Goal: Transaction & Acquisition: Purchase product/service

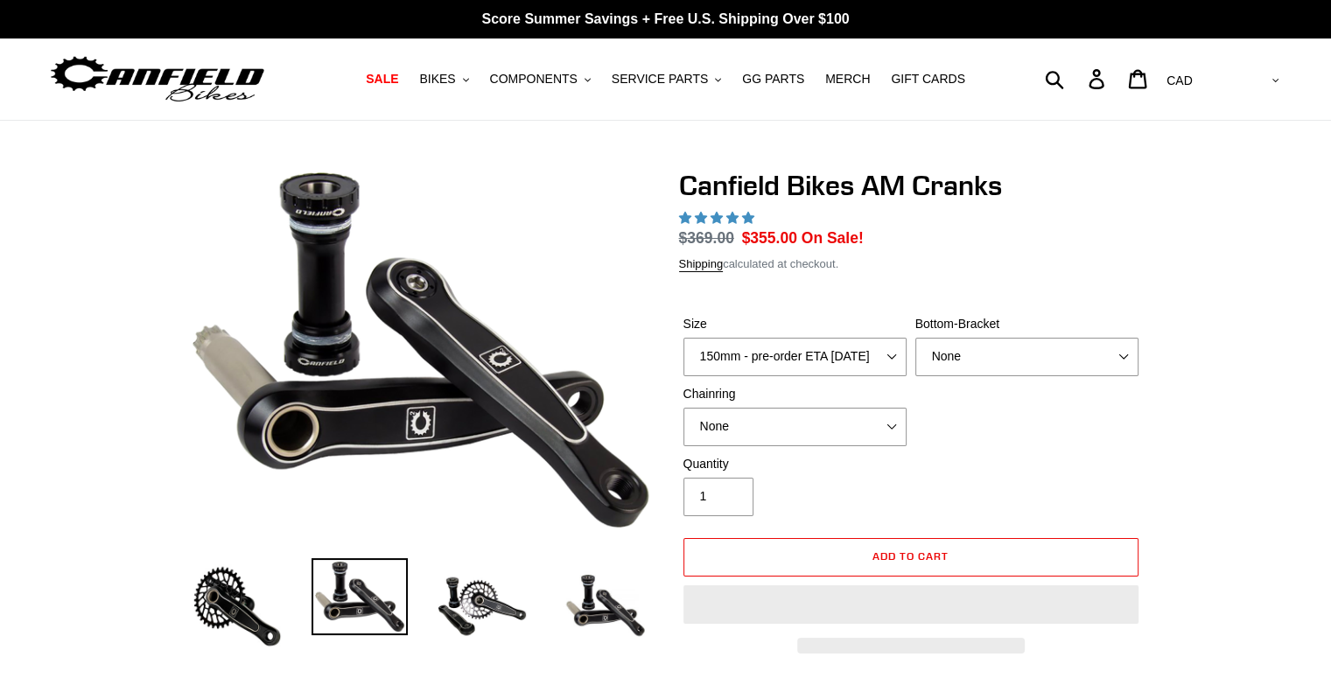
select select "highest-rating"
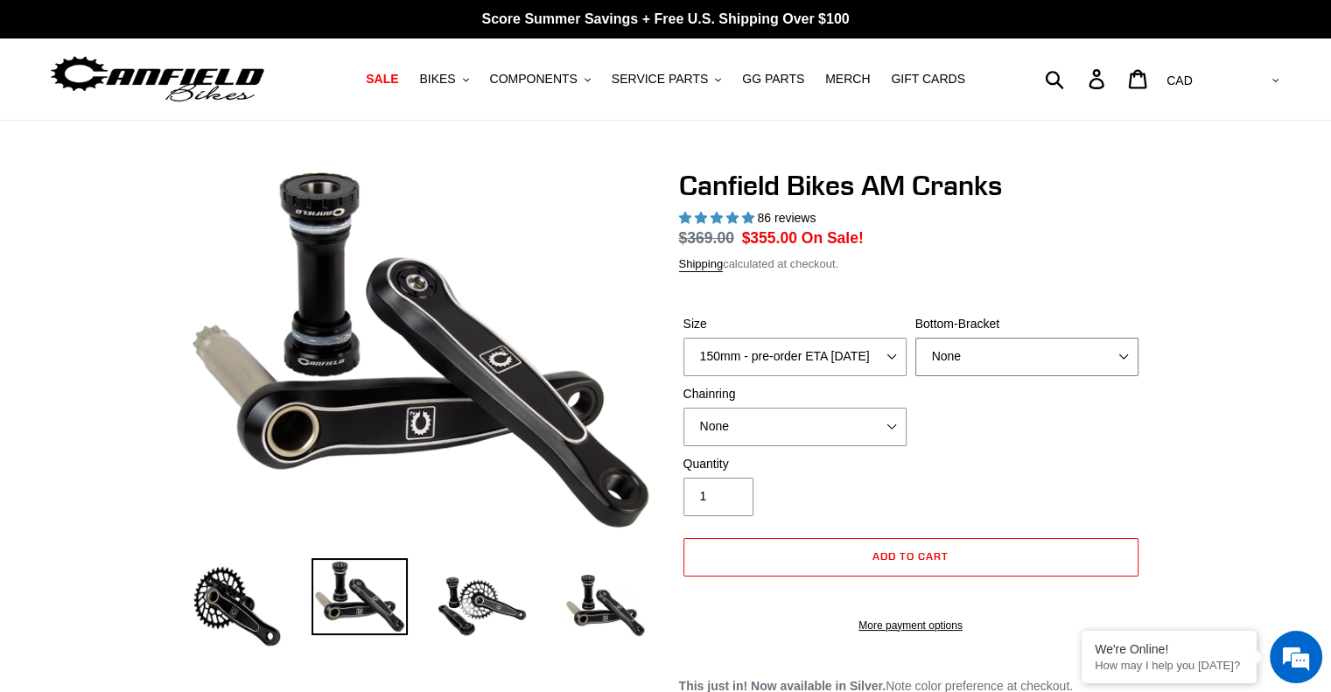
click at [1024, 366] on select "None BSA Threaded 68/73mm Press Fit PF92" at bounding box center [1027, 357] width 223 height 39
click at [1024, 365] on select "None BSA Threaded 68/73mm Press Fit PF92" at bounding box center [1027, 357] width 223 height 39
click at [371, 619] on img at bounding box center [360, 596] width 96 height 77
click at [564, 605] on img at bounding box center [605, 606] width 96 height 96
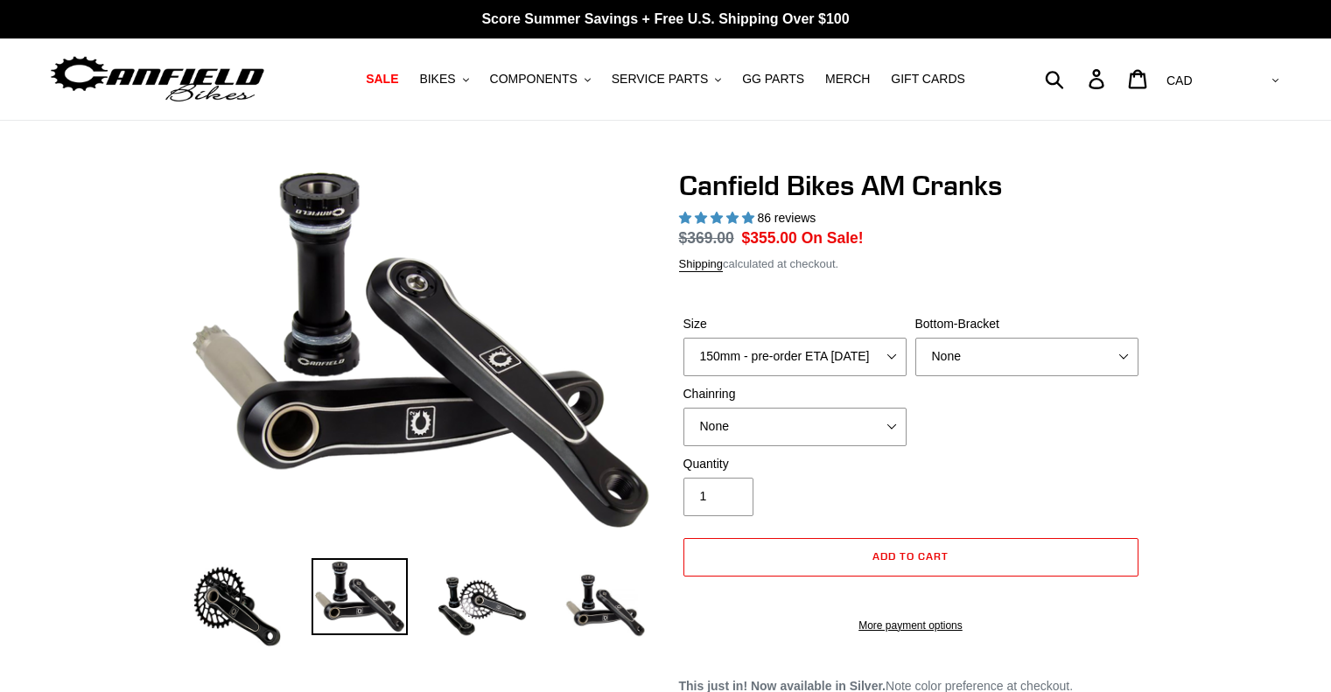
select select "highest-rating"
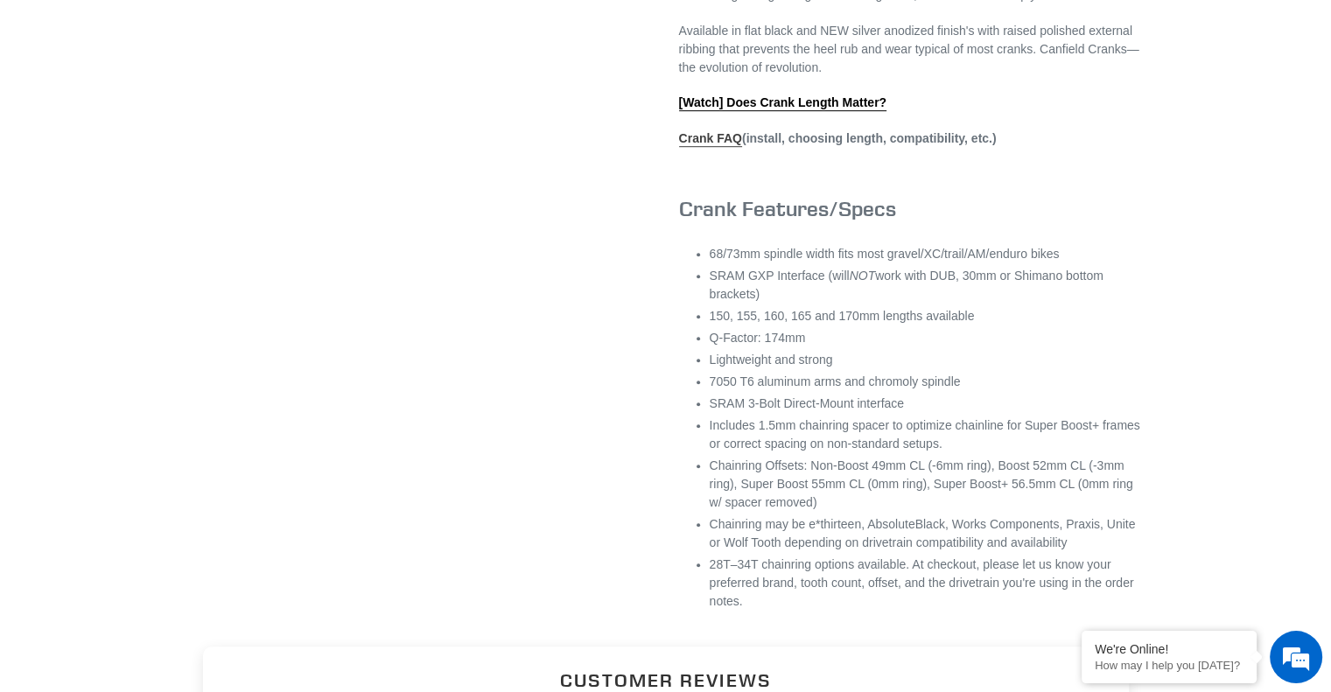
click at [711, 147] on link "Crank FAQ" at bounding box center [710, 139] width 63 height 16
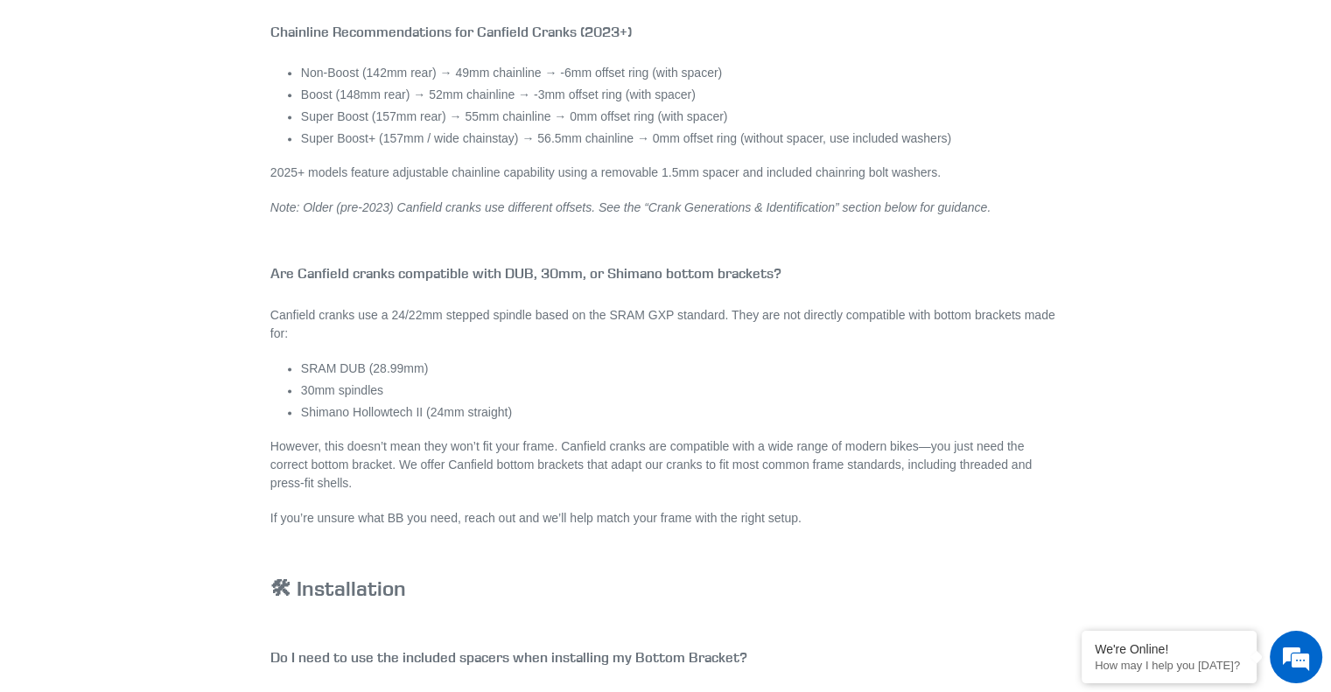
scroll to position [2451, 0]
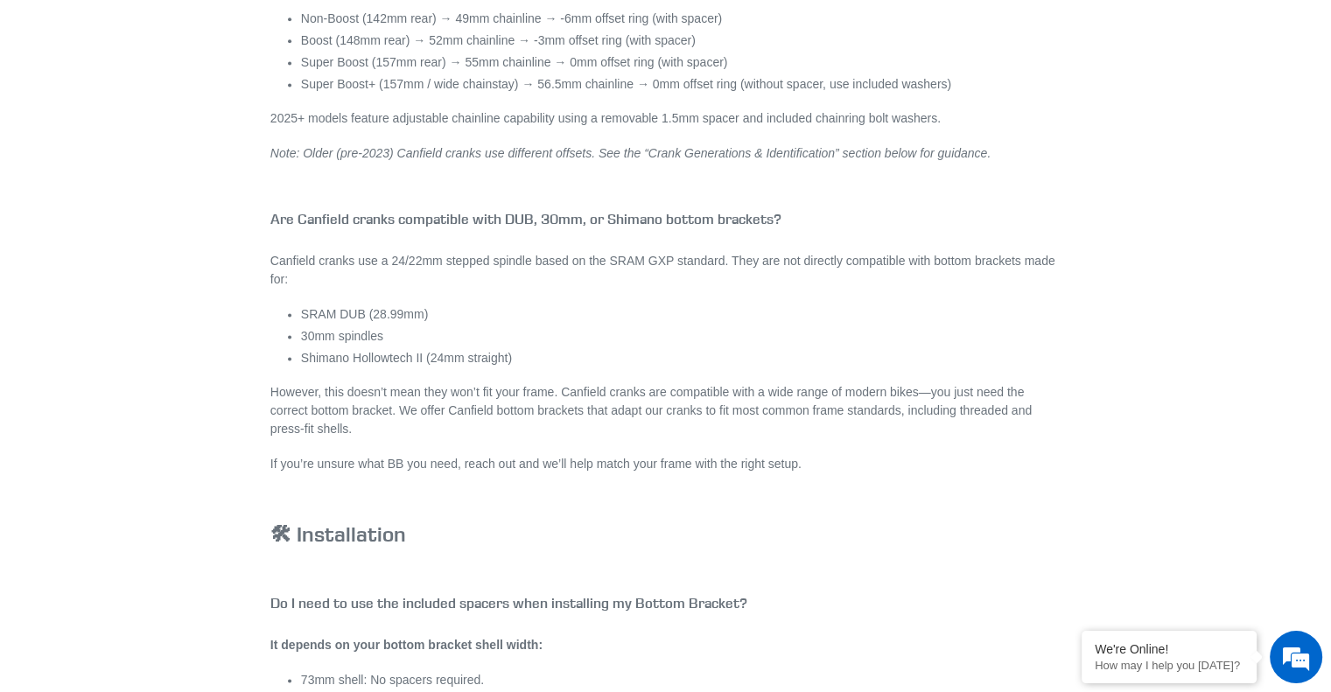
click at [583, 155] on em "Note: Older (pre-2023) Canfield cranks use different offsets. See the “Crank Ge…" at bounding box center [630, 153] width 720 height 14
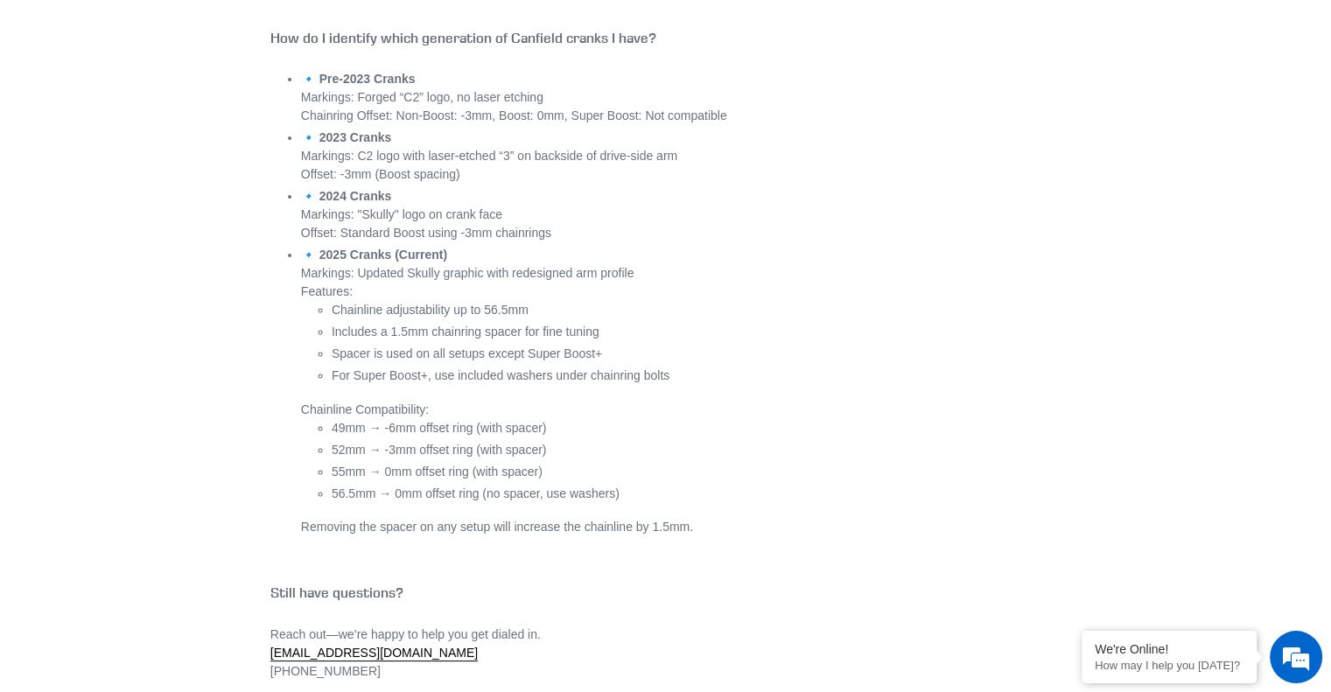
scroll to position [6827, 0]
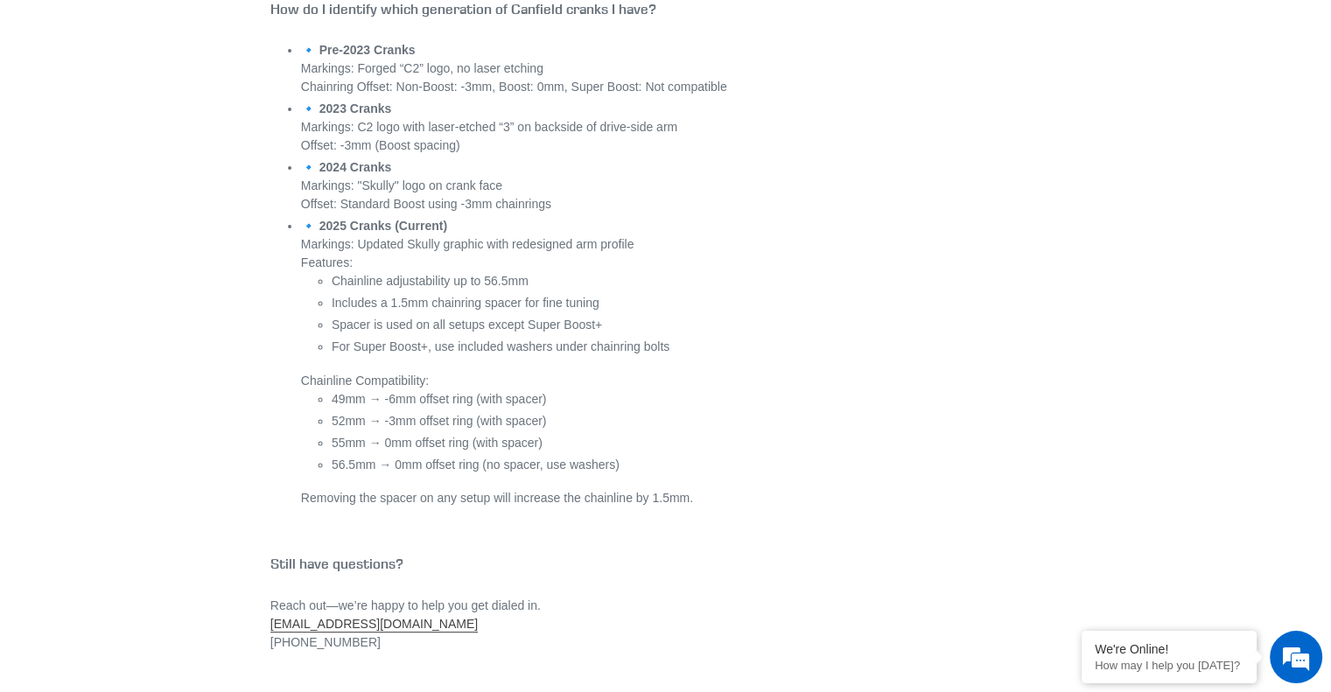
click at [340, 622] on link "[EMAIL_ADDRESS][DOMAIN_NAME]" at bounding box center [373, 625] width 207 height 16
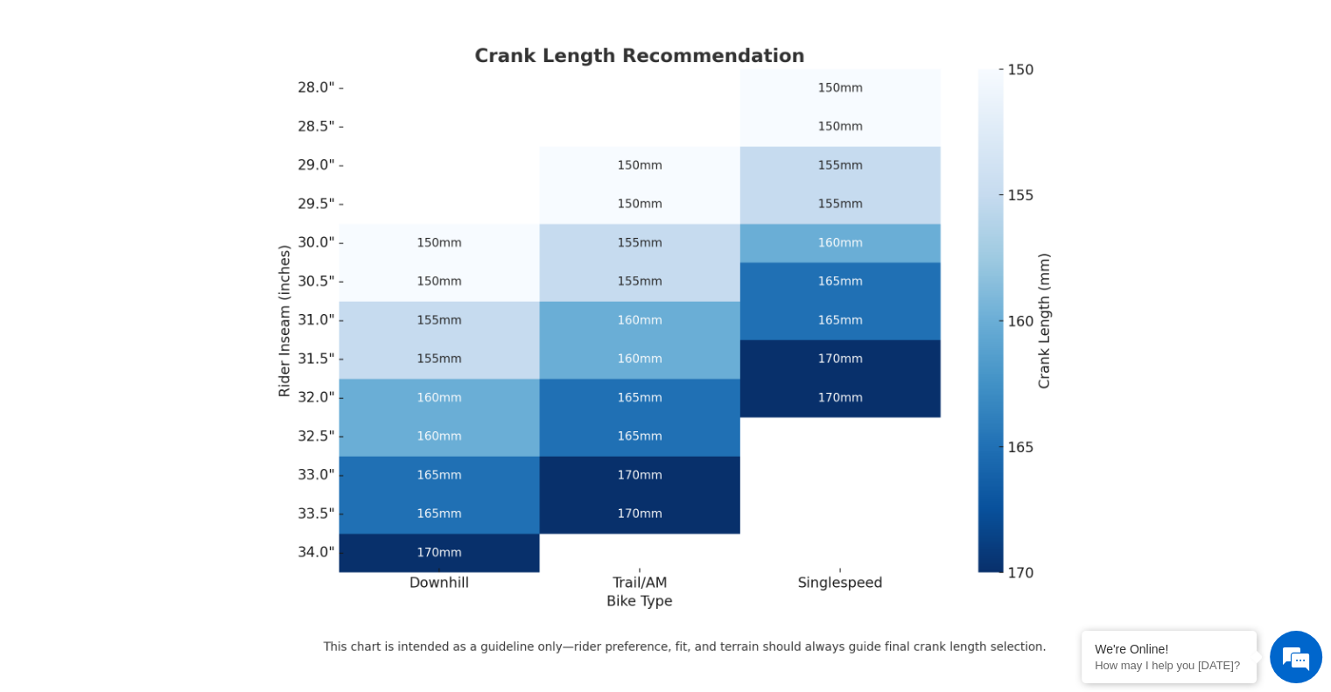
scroll to position [0, 0]
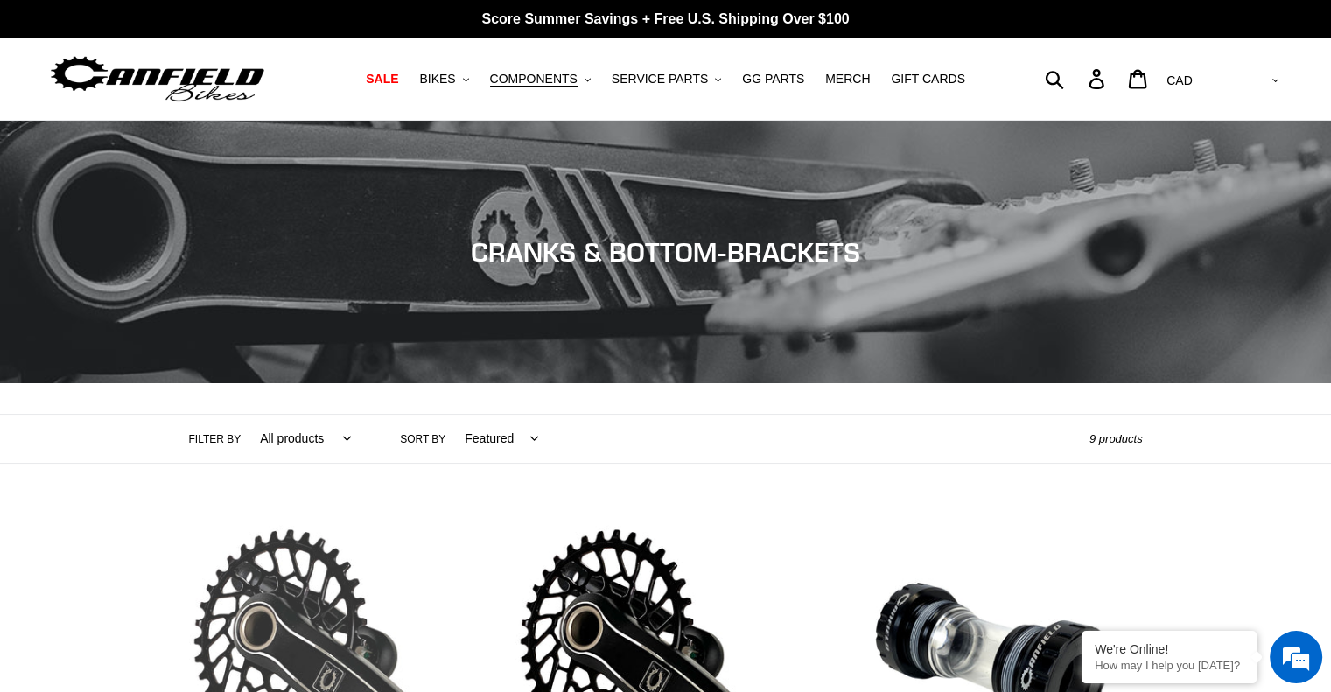
scroll to position [525, 0]
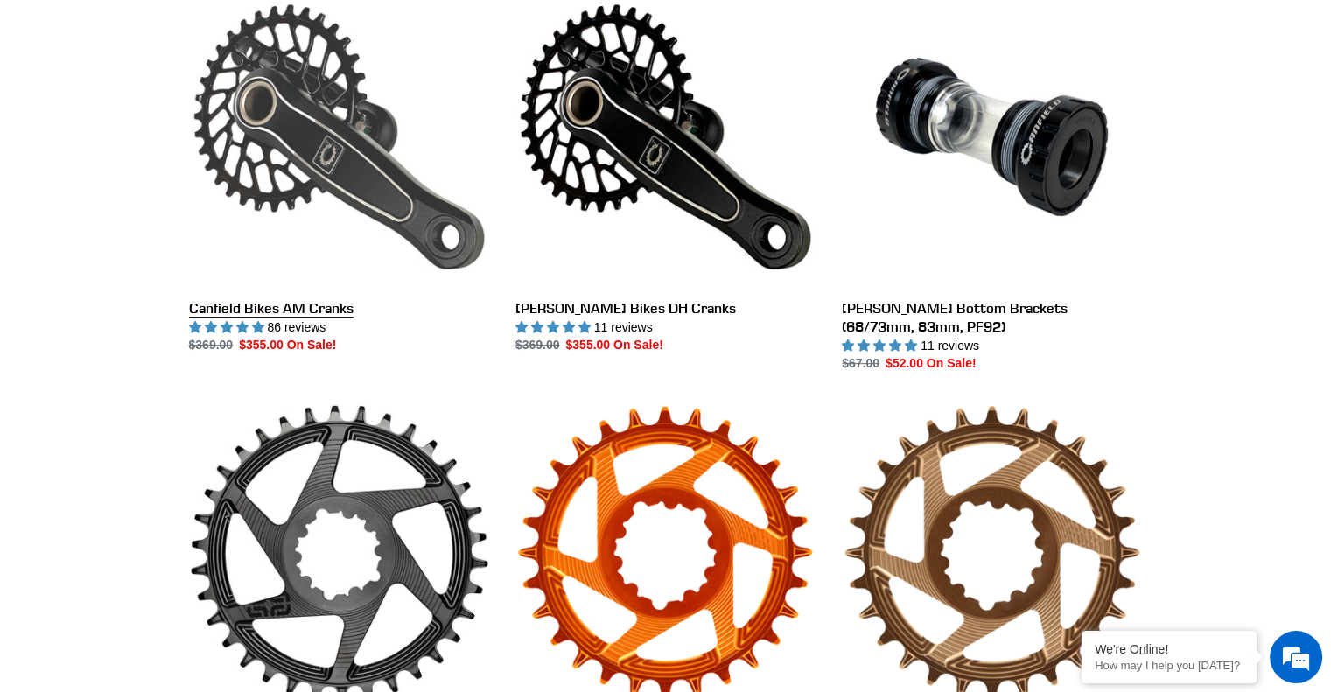
click at [267, 157] on link "Canfield Bikes AM Cranks" at bounding box center [339, 171] width 300 height 368
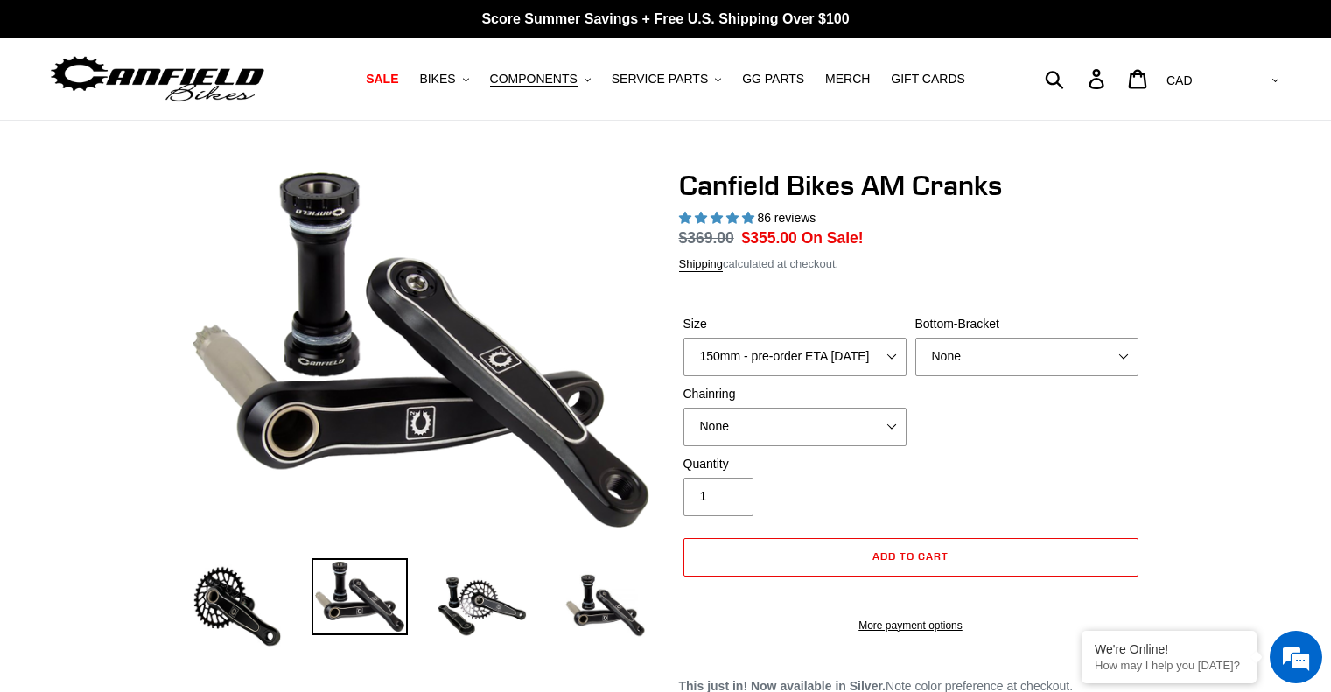
select select "highest-rating"
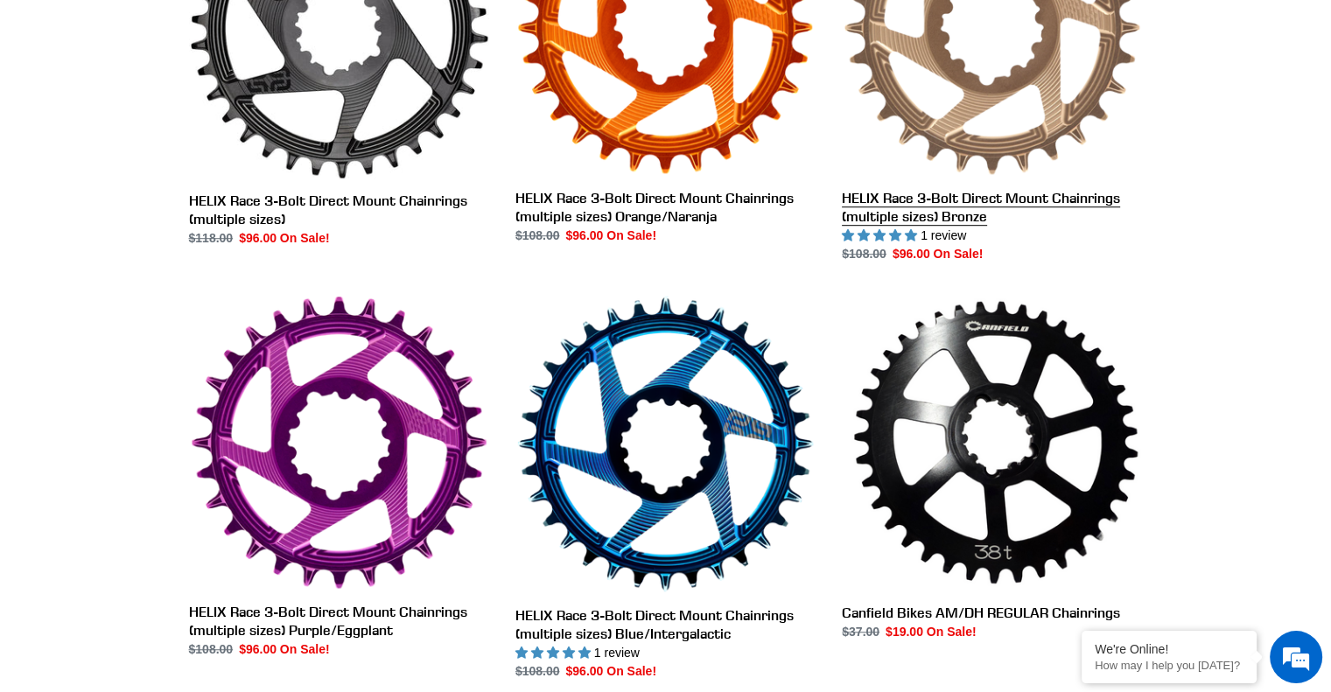
click at [994, 97] on link "HELIX Race 3-Bolt Direct Mount Chainrings (multiple sizes) Bronze" at bounding box center [992, 70] width 300 height 385
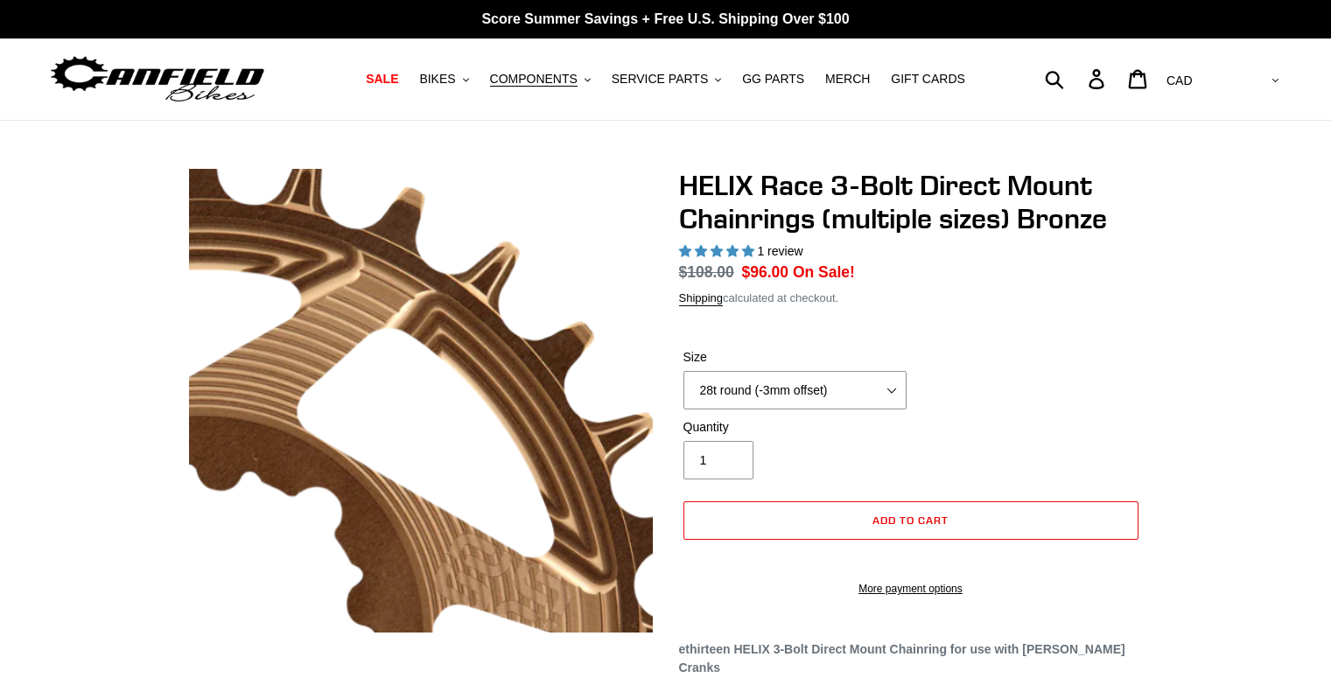
select select "highest-rating"
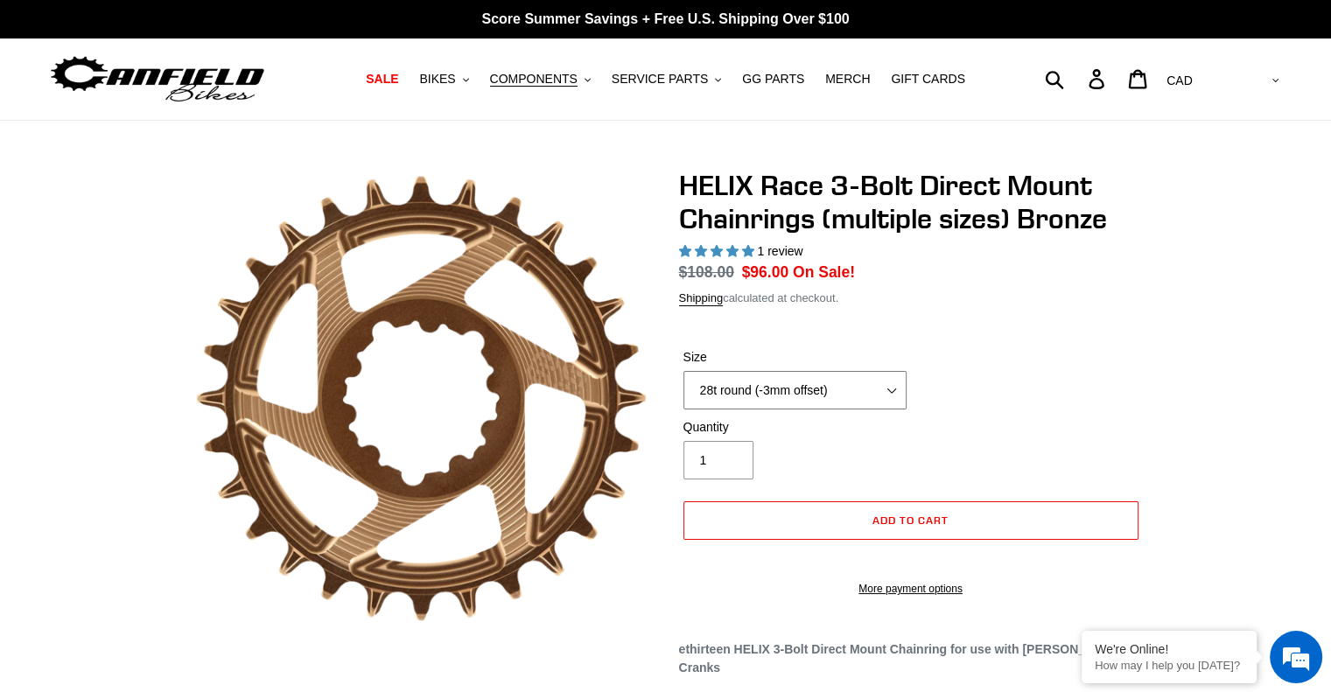
click at [862, 396] on select "28t round (-3mm offset) 30t round (-3mm offset) 32t round (-3mm offset) 34t rou…" at bounding box center [795, 390] width 223 height 39
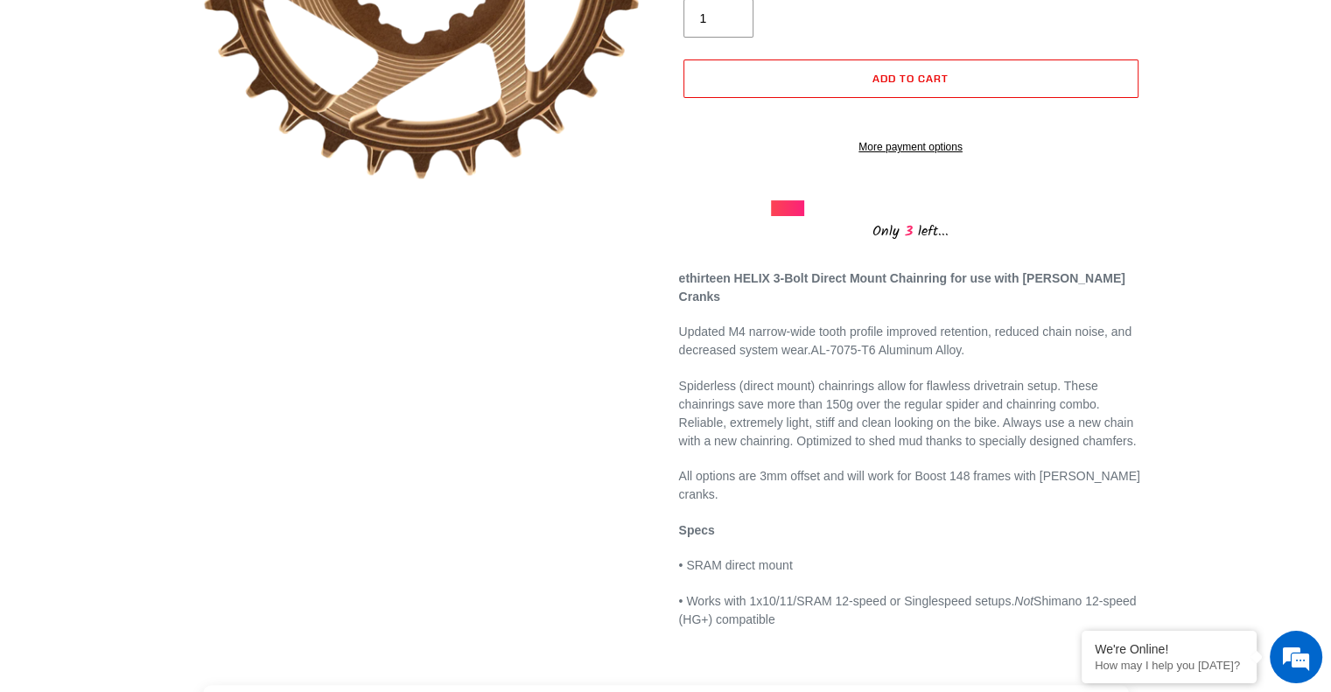
scroll to position [175, 0]
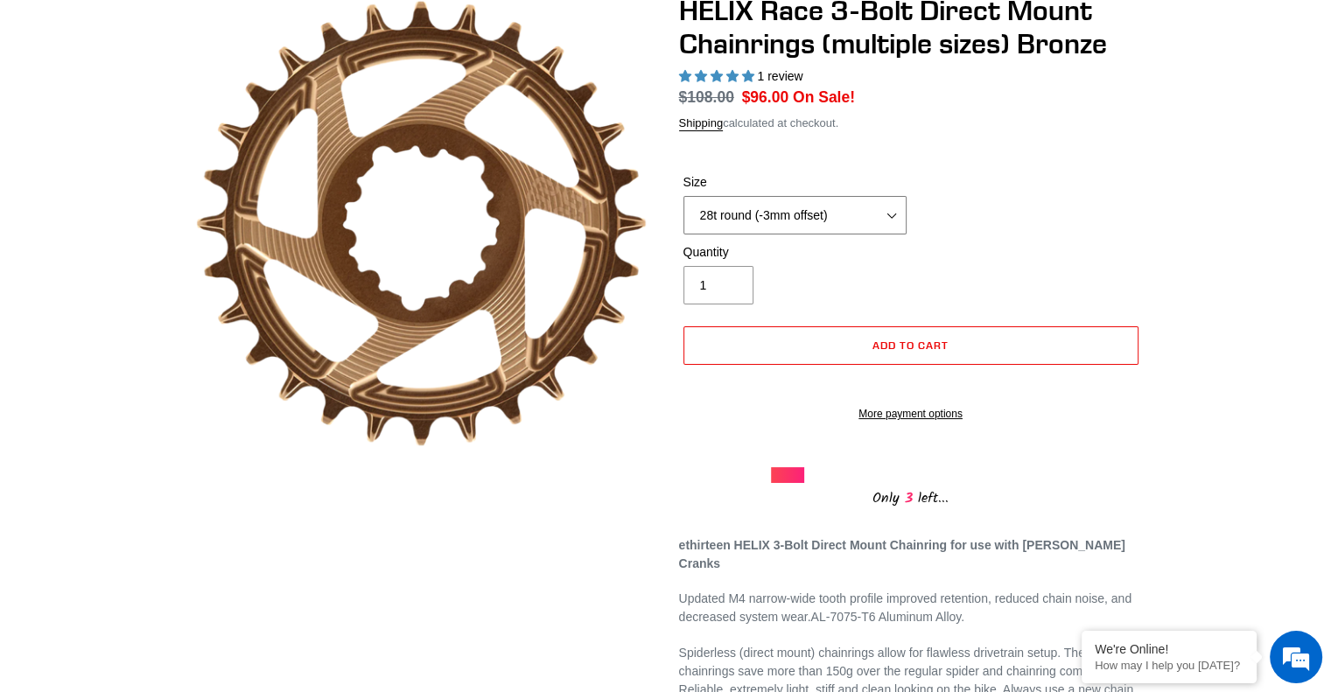
click at [855, 221] on select "28t round (-3mm offset) 30t round (-3mm offset) 32t round (-3mm offset) 34t rou…" at bounding box center [795, 215] width 223 height 39
click at [876, 343] on span "Add to cart" at bounding box center [911, 345] width 76 height 13
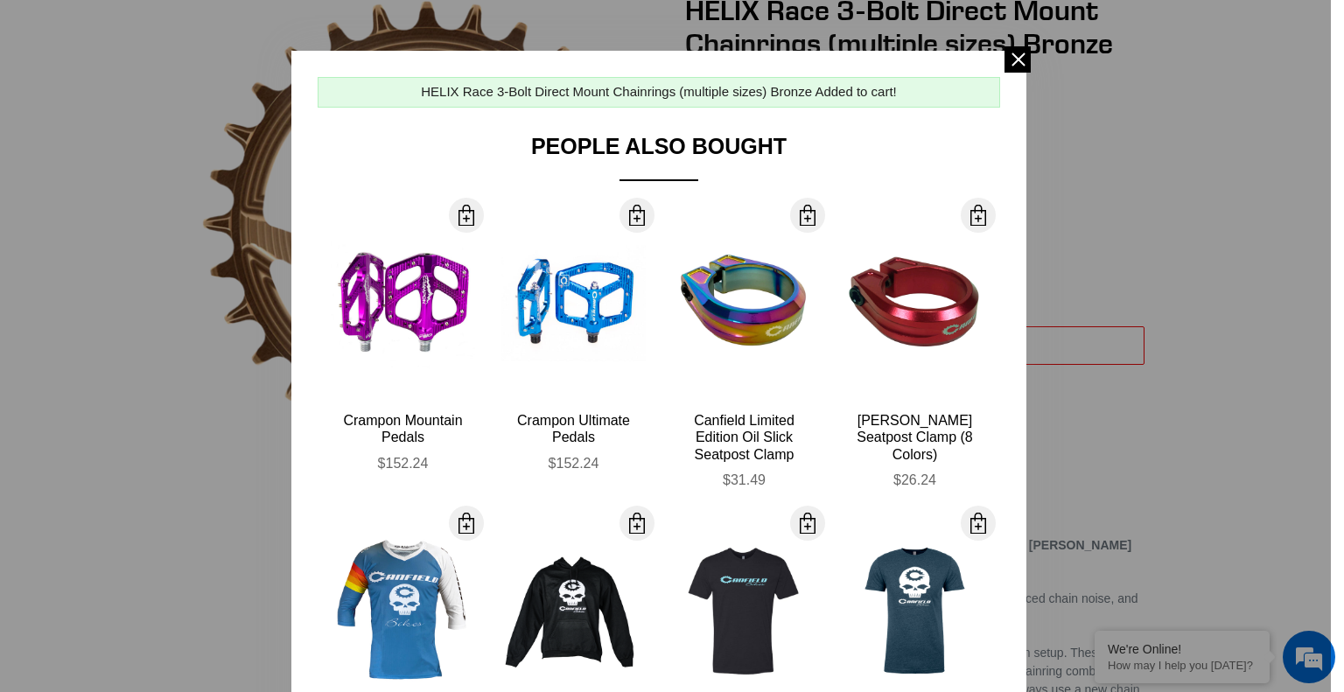
click at [119, 263] on div at bounding box center [672, 346] width 1344 height 692
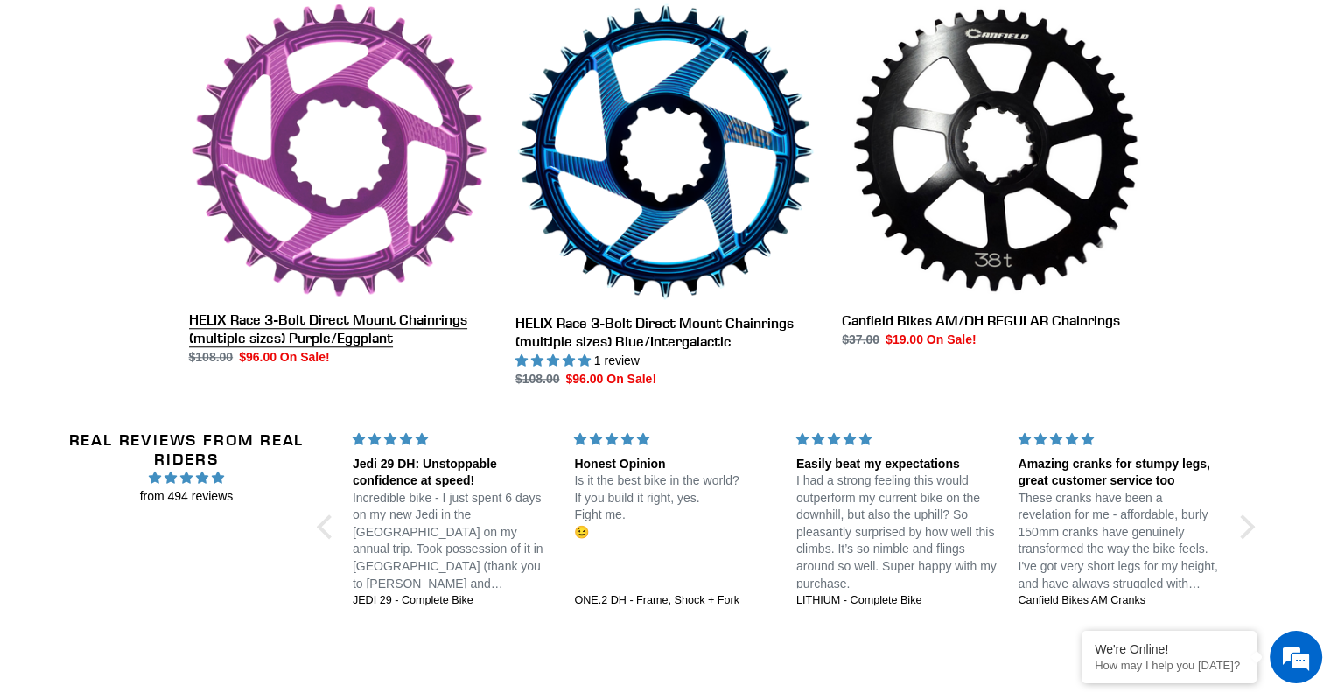
scroll to position [1313, 0]
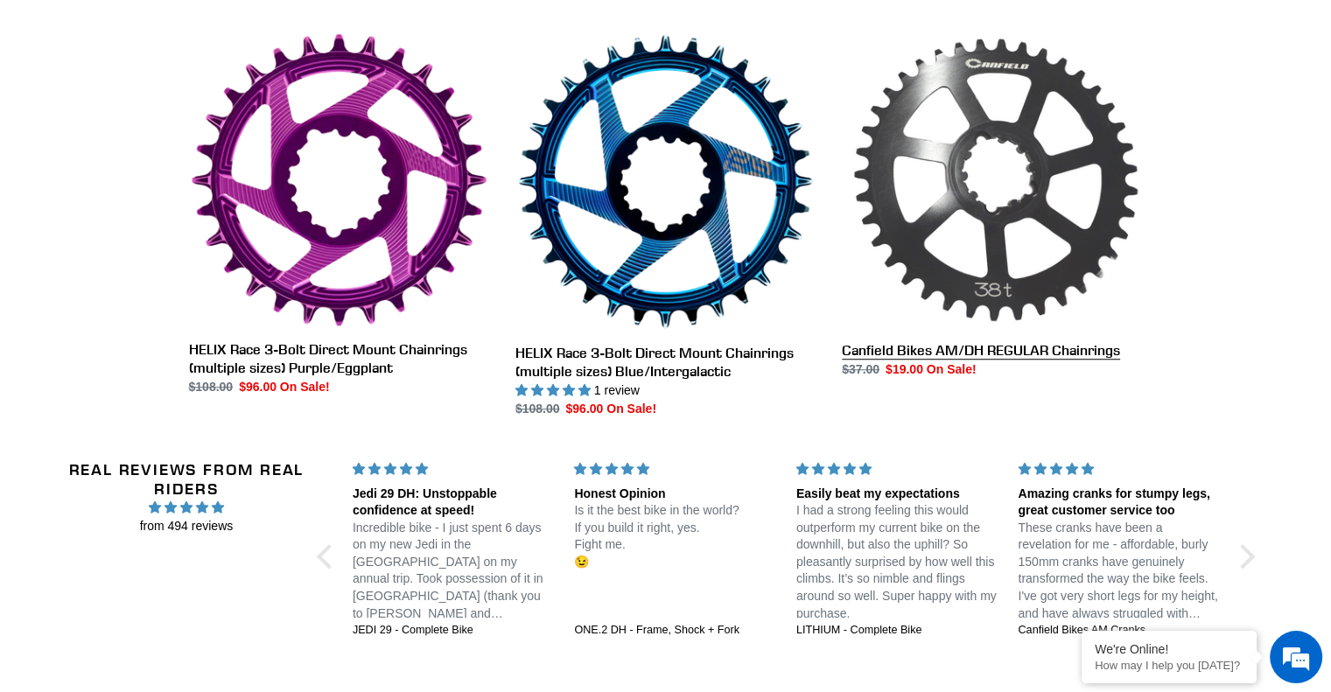
click at [1010, 222] on link "Canfield Bikes AM/DH REGULAR Chainrings" at bounding box center [992, 205] width 300 height 347
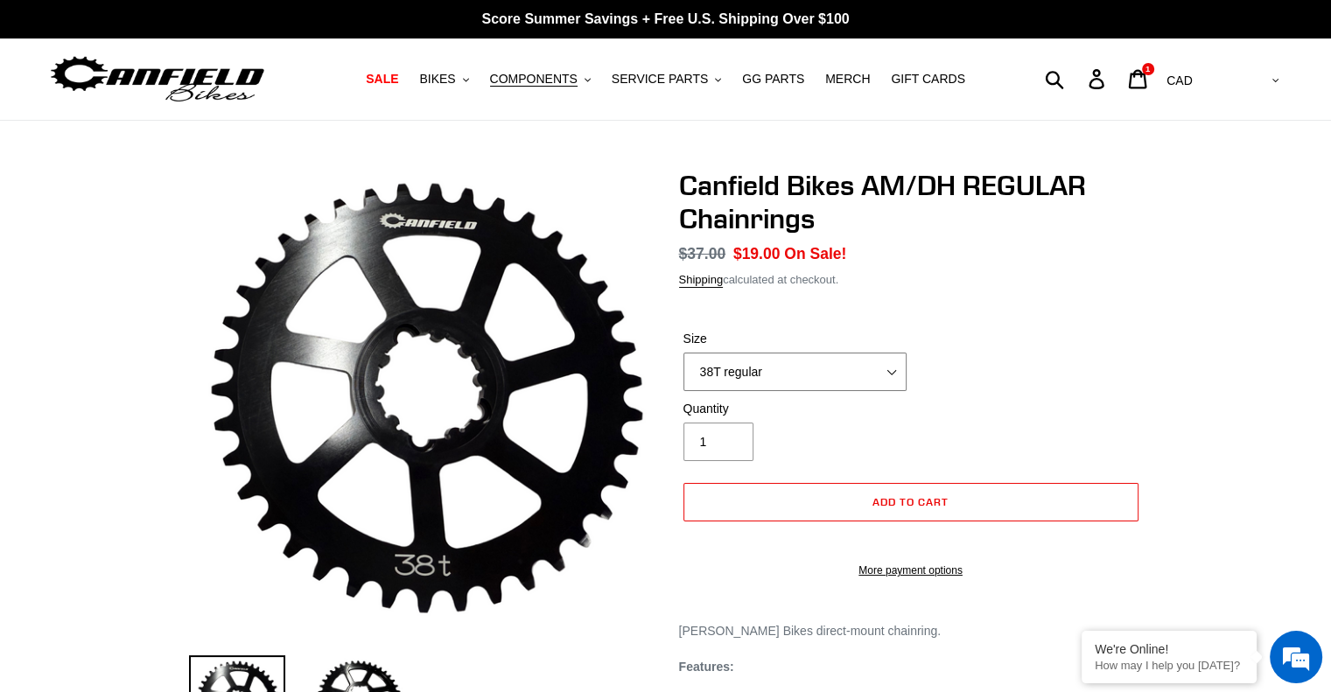
click at [854, 377] on select "38T regular" at bounding box center [795, 372] width 223 height 39
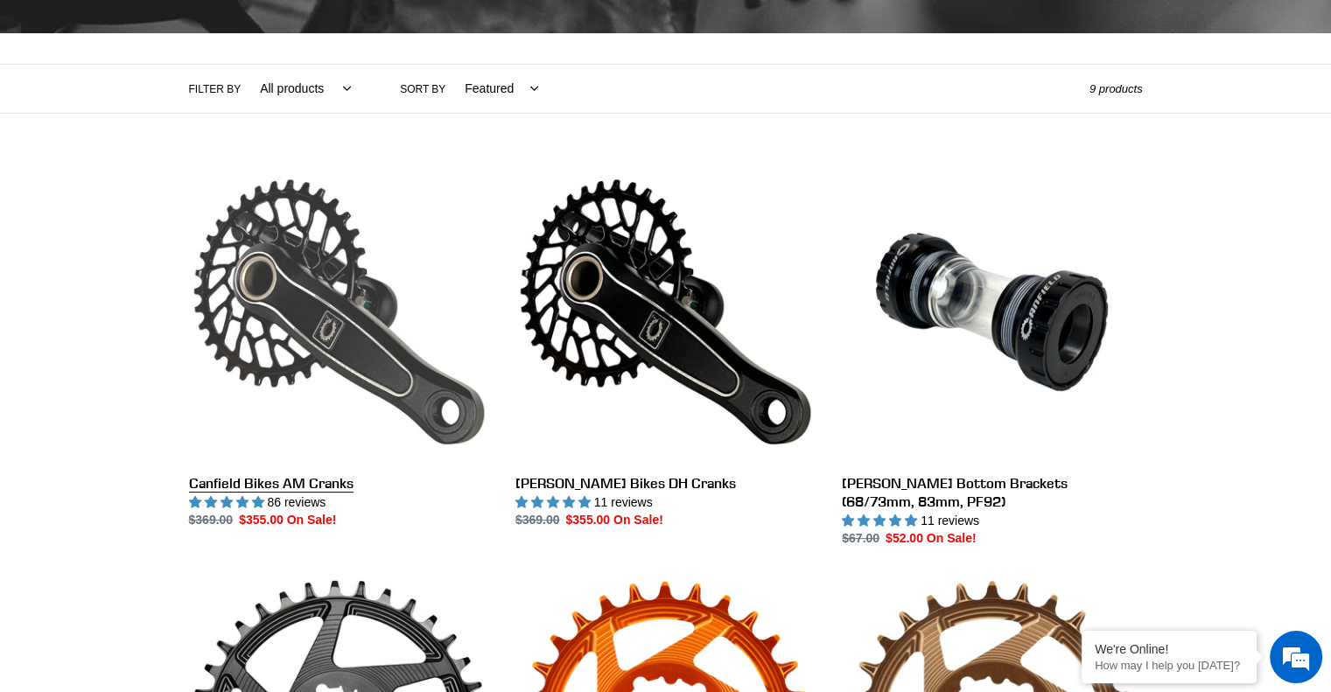
click at [263, 307] on link "Canfield Bikes AM Cranks" at bounding box center [339, 346] width 300 height 368
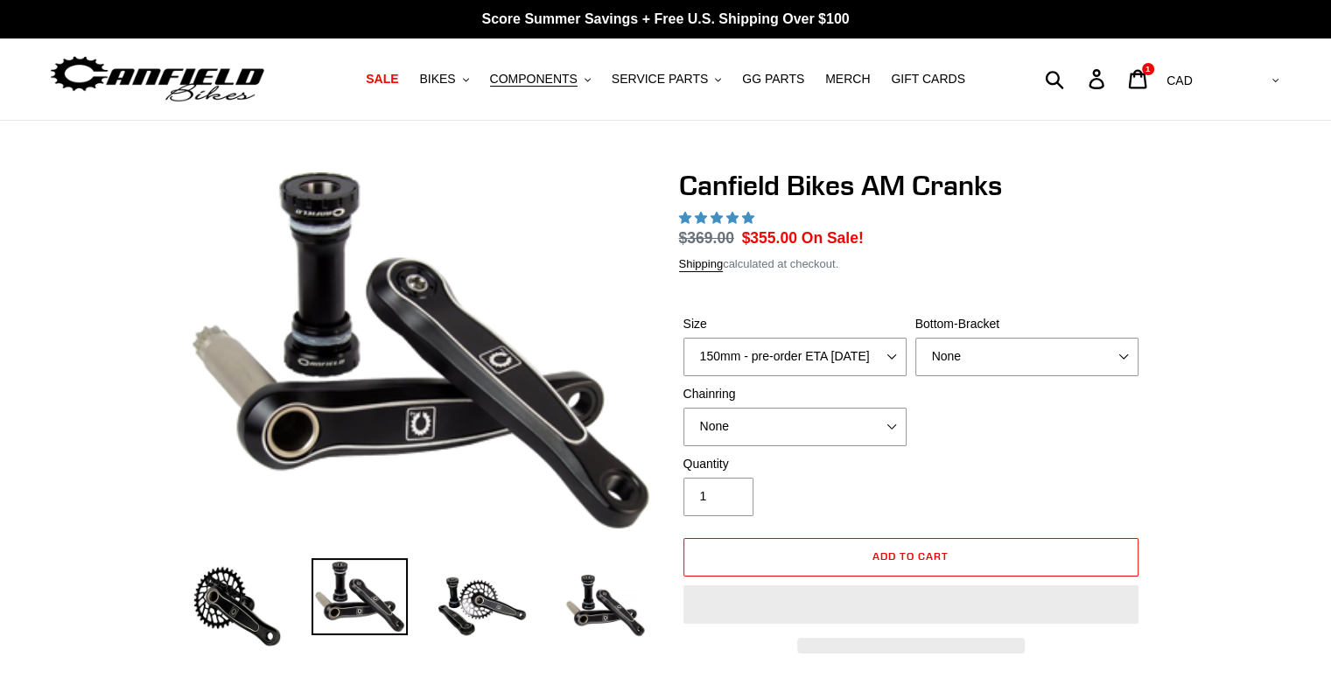
select select "highest-rating"
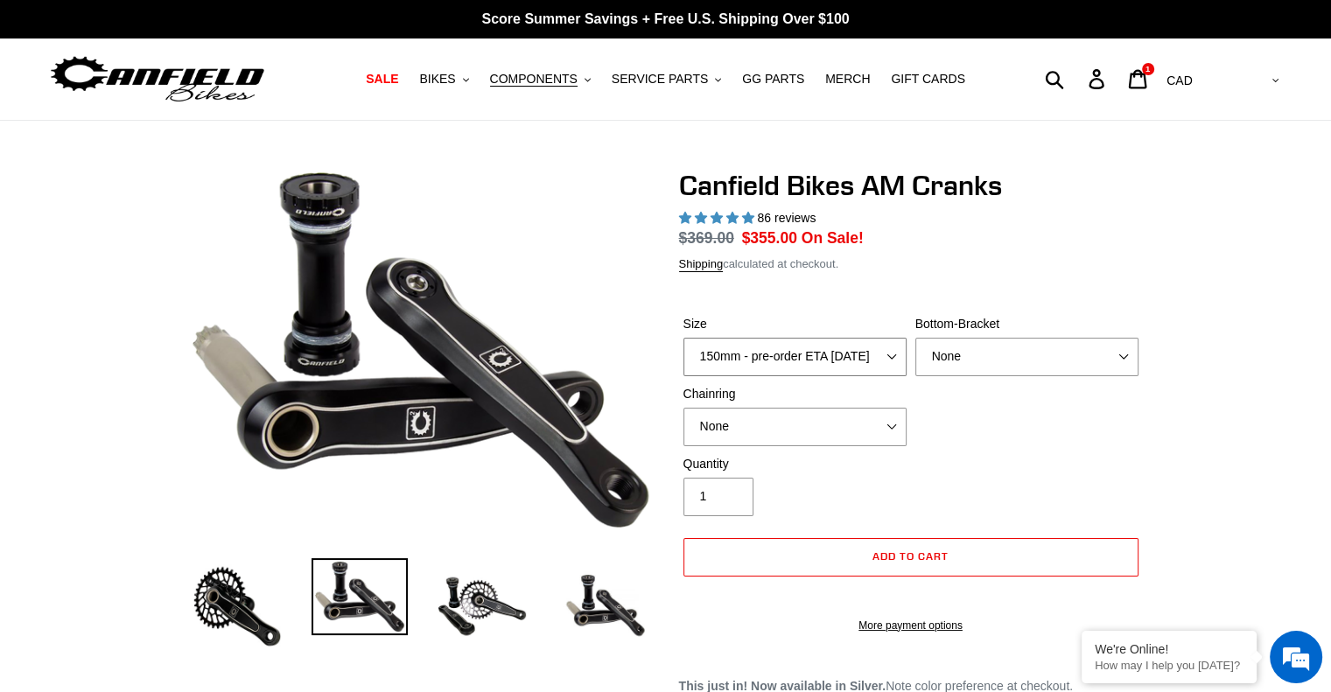
click at [835, 348] on select "150mm - pre-order ETA 9/30/25 155mm - pre-order ETA 9/30/25 160mm - pre-order E…" at bounding box center [795, 357] width 223 height 39
click at [684, 338] on select "150mm - pre-order ETA 9/30/25 155mm - pre-order ETA 9/30/25 160mm - pre-order E…" at bounding box center [795, 357] width 223 height 39
click at [1012, 365] on select "None BSA Threaded 68/73mm Press Fit PF92" at bounding box center [1027, 357] width 223 height 39
click at [770, 412] on select "None 30t Round (Boost 148) 30t Oval (Boost 148) 32t Round (Boost 148) 32t Oval …" at bounding box center [795, 427] width 223 height 39
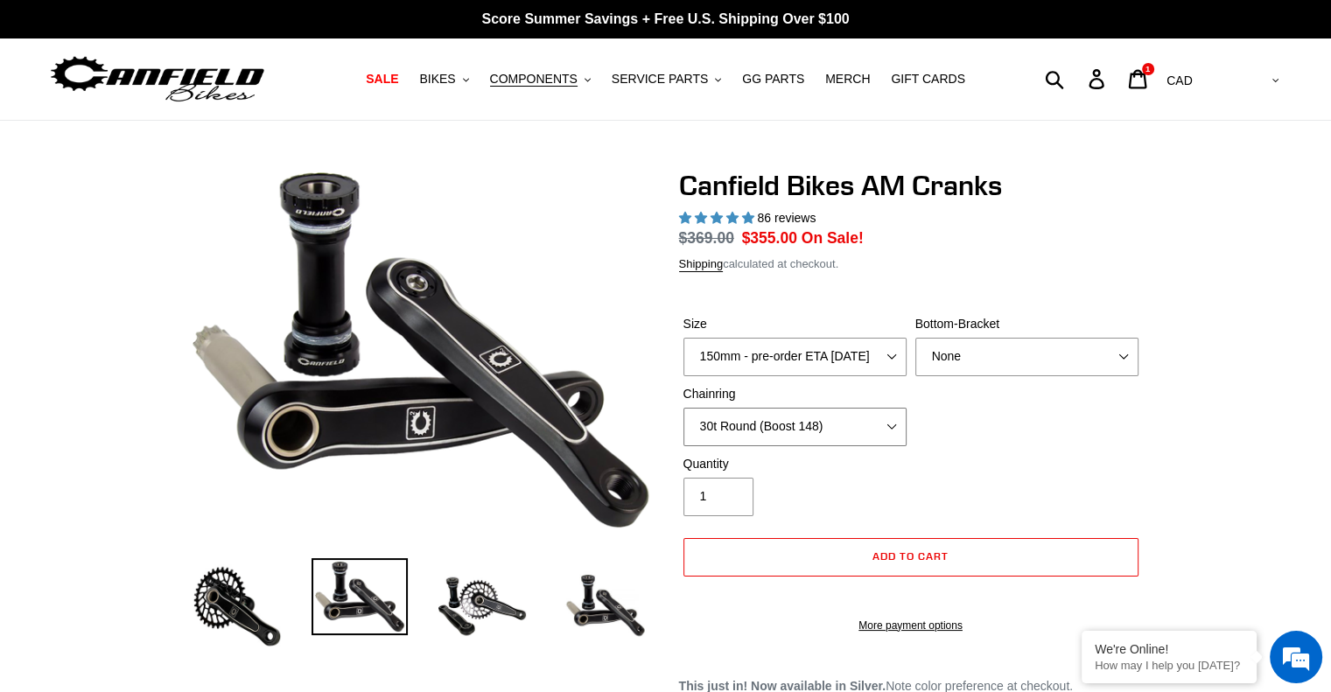
click at [684, 408] on select "None 30t Round (Boost 148) 30t Oval (Boost 148) 32t Round (Boost 148) 32t Oval …" at bounding box center [795, 427] width 223 height 39
click at [825, 437] on select "None 30t Round (Boost 148) 30t Oval (Boost 148) 32t Round (Boost 148) 32t Oval …" at bounding box center [795, 427] width 223 height 39
select select "None"
click at [684, 408] on select "None 30t Round (Boost 148) 30t Oval (Boost 148) 32t Round (Boost 148) 32t Oval …" at bounding box center [795, 427] width 223 height 39
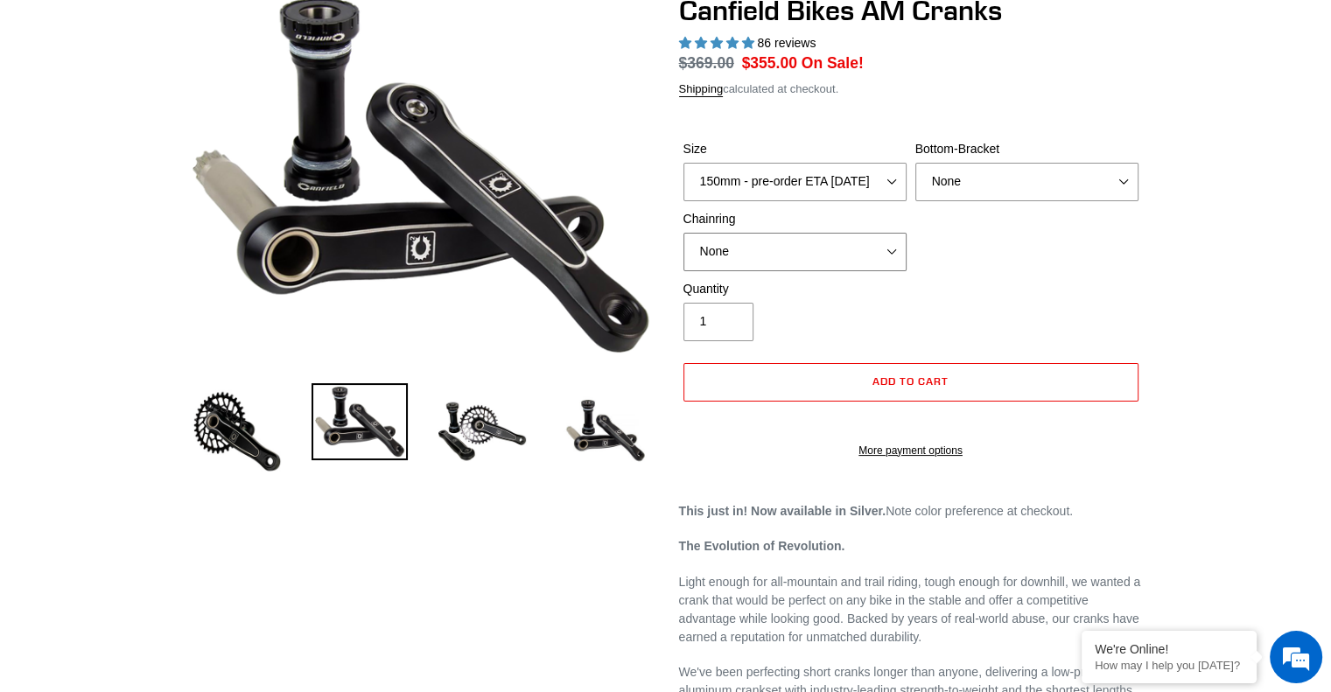
scroll to position [175, 0]
click at [849, 384] on button "Add to cart" at bounding box center [911, 382] width 455 height 39
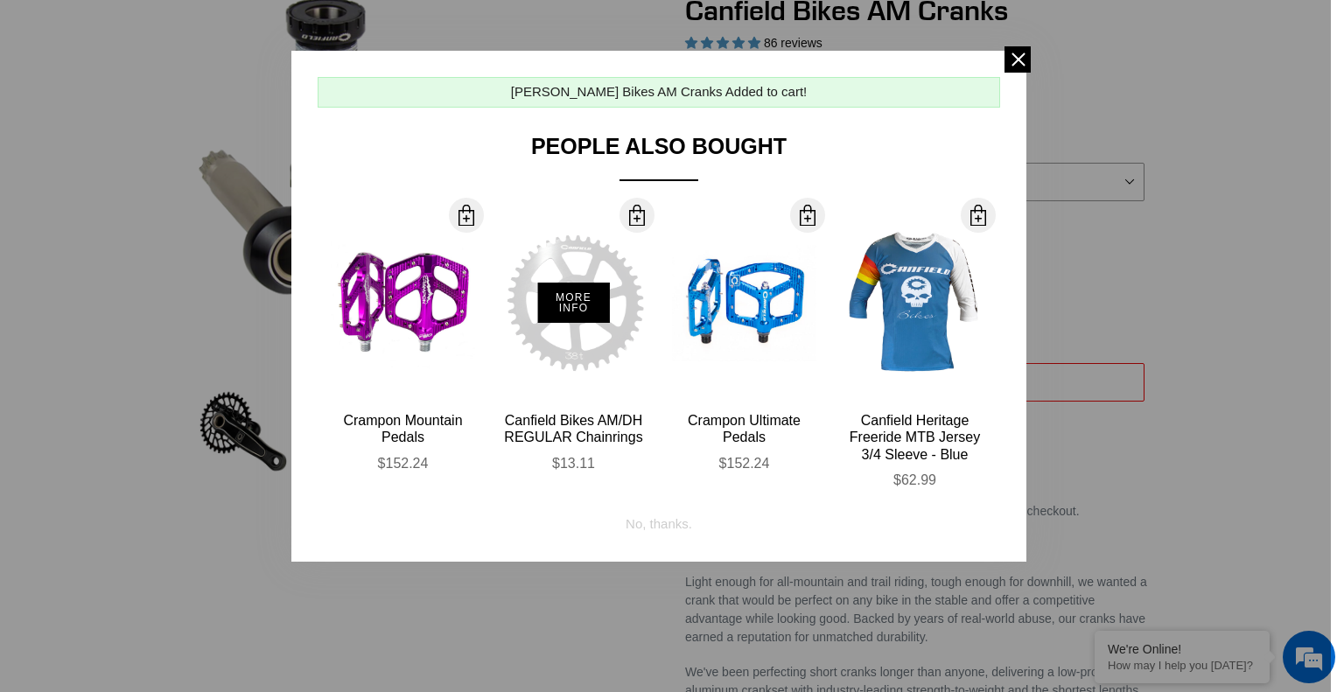
click at [585, 257] on div "More Info" at bounding box center [574, 303] width 144 height 193
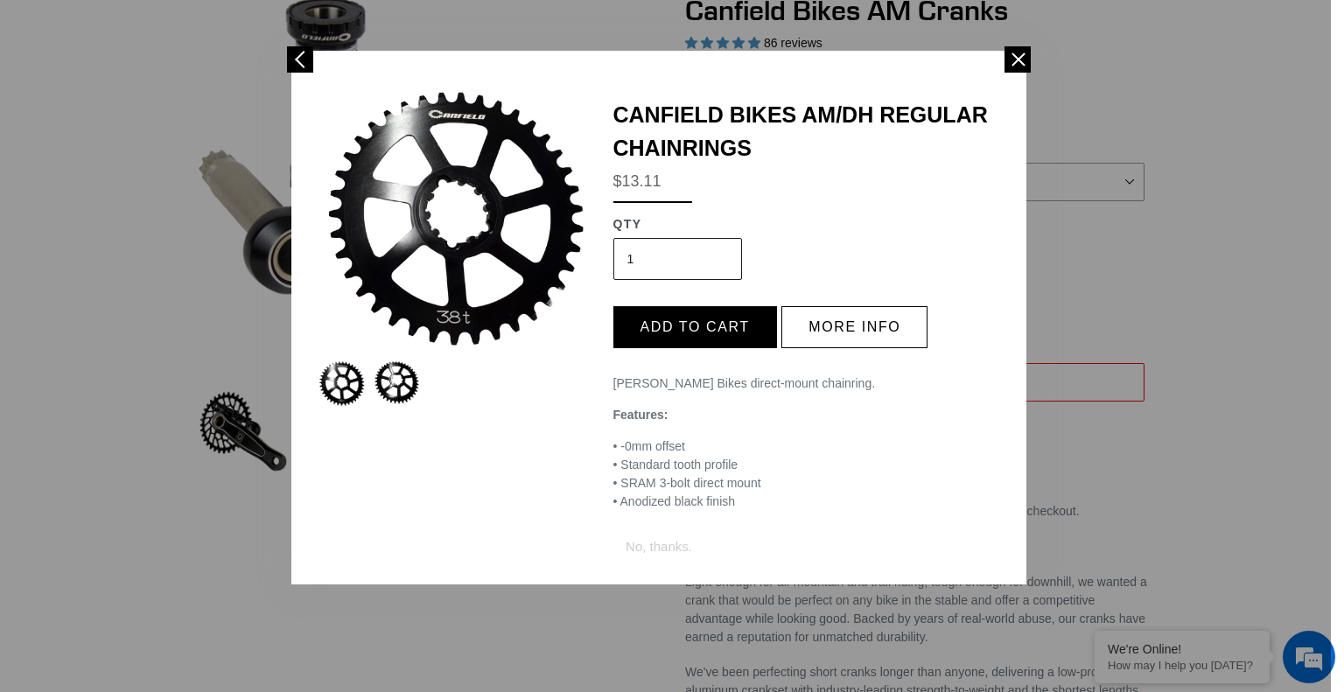
click at [868, 324] on button "More info" at bounding box center [855, 327] width 146 height 42
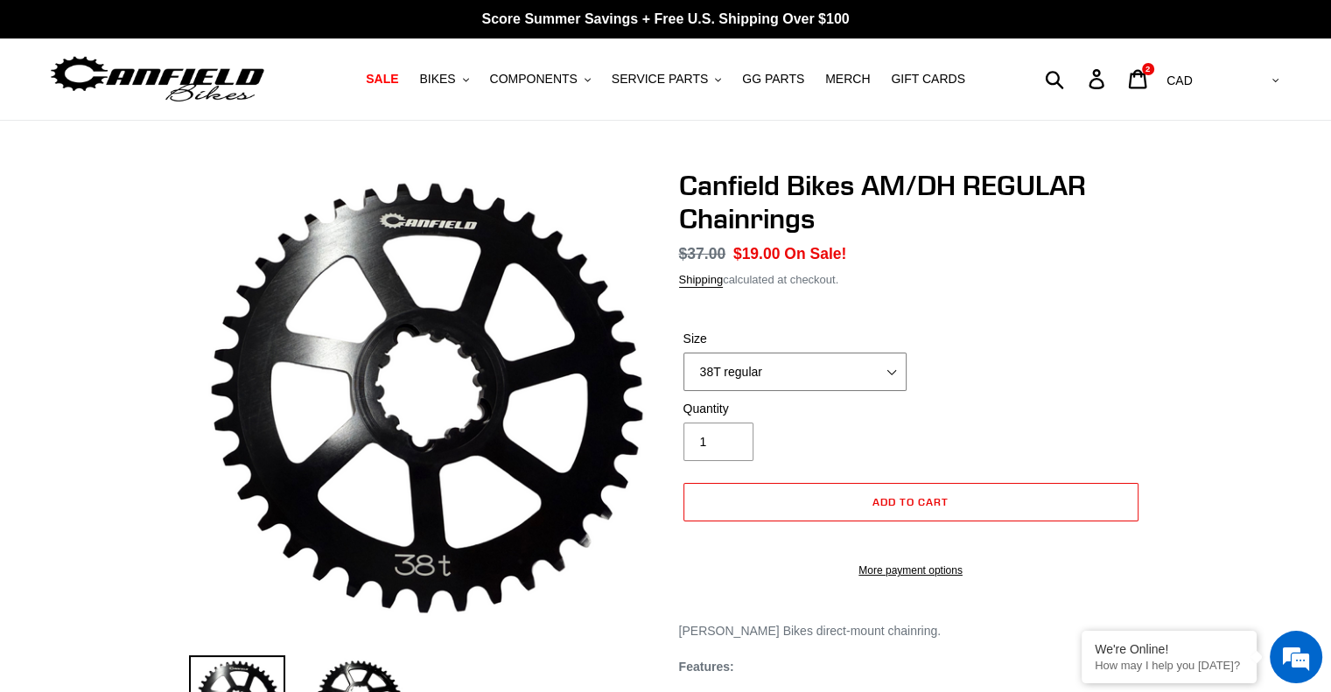
click at [841, 384] on select "38T regular" at bounding box center [795, 372] width 223 height 39
click at [1147, 83] on icon at bounding box center [1137, 79] width 19 height 20
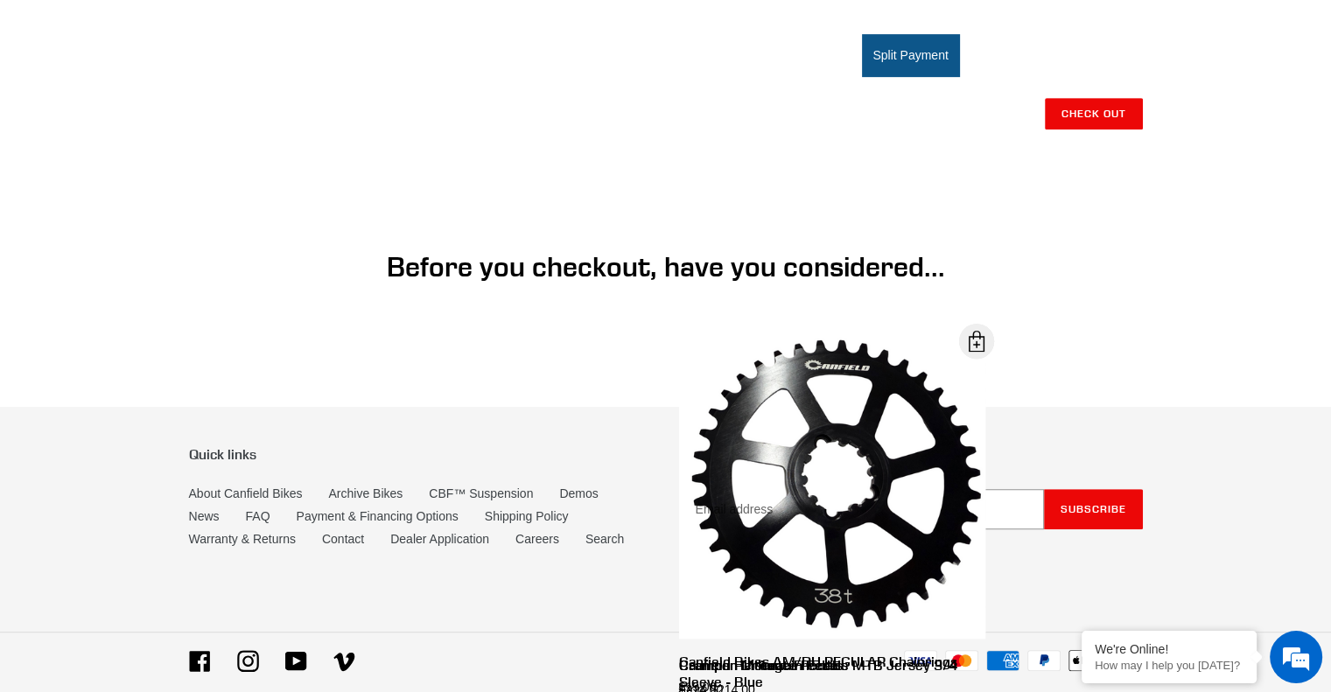
scroll to position [739, 0]
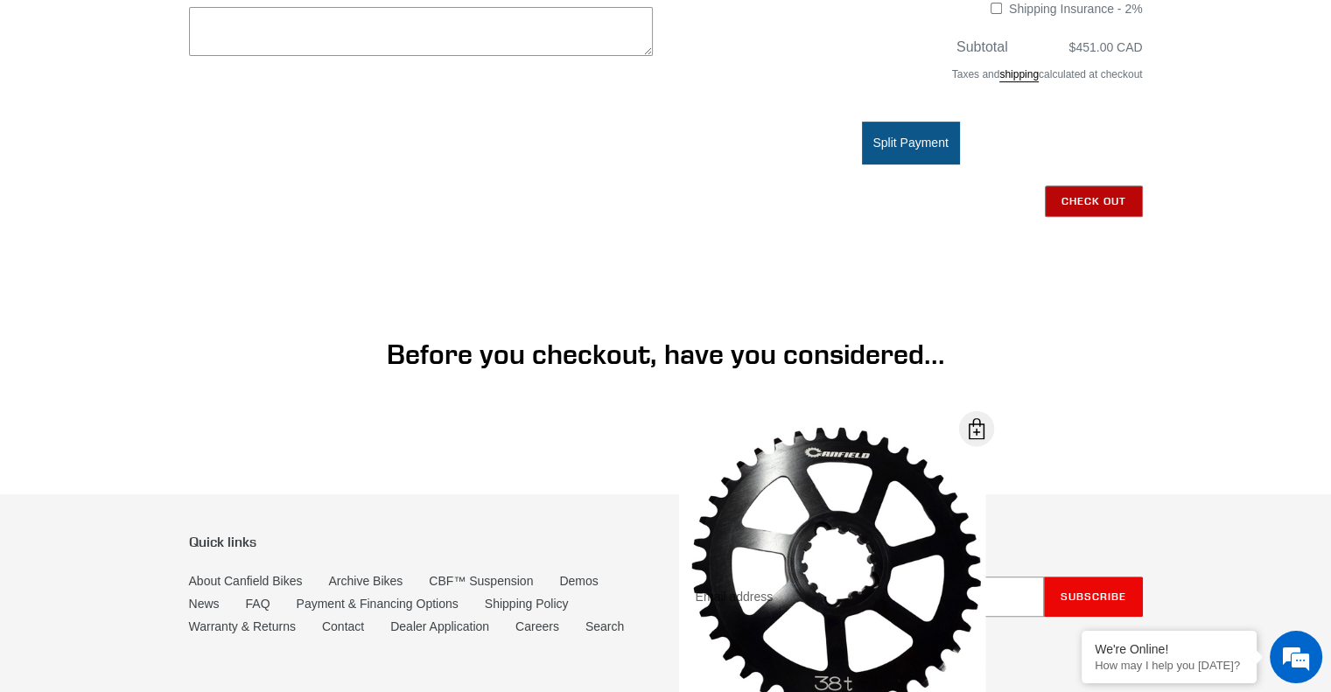
click at [1105, 203] on input "Check out" at bounding box center [1094, 202] width 98 height 32
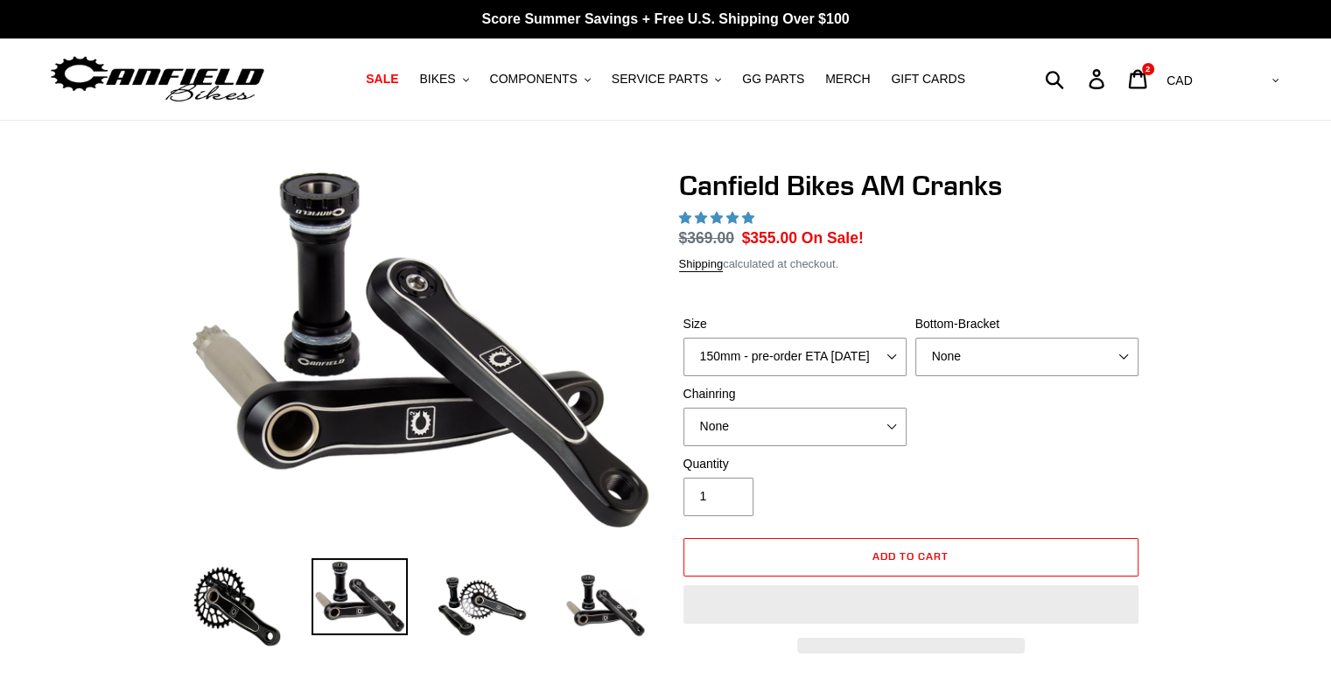
select select "highest-rating"
